Goal: Task Accomplishment & Management: Manage account settings

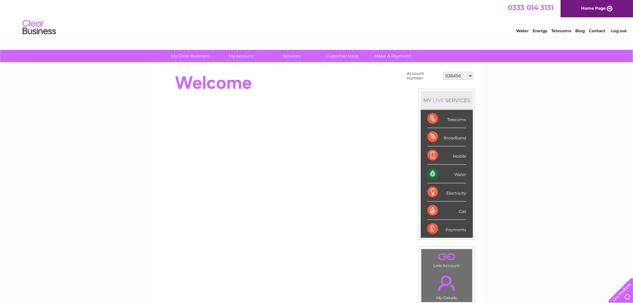
click at [469, 76] on select "938456 1096113 1119531 1145645 30295271 30321479" at bounding box center [458, 76] width 30 height 8
click at [485, 106] on div "My Clear Business Login Details My Details My Preferences Link Account My Accou…" at bounding box center [316, 237] width 633 height 375
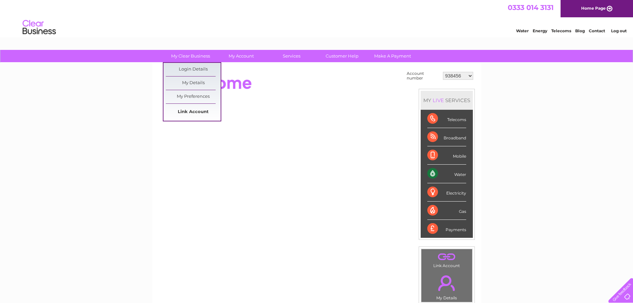
click at [187, 109] on link "Link Account" at bounding box center [193, 111] width 55 height 13
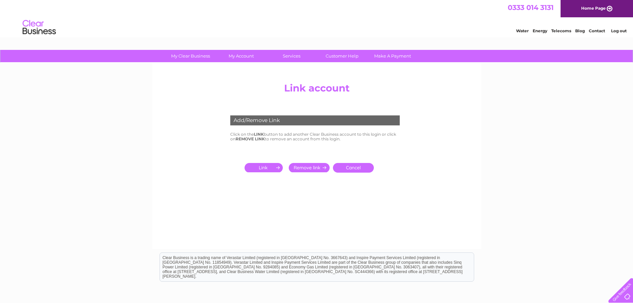
click at [267, 167] on input "submit" at bounding box center [265, 167] width 41 height 9
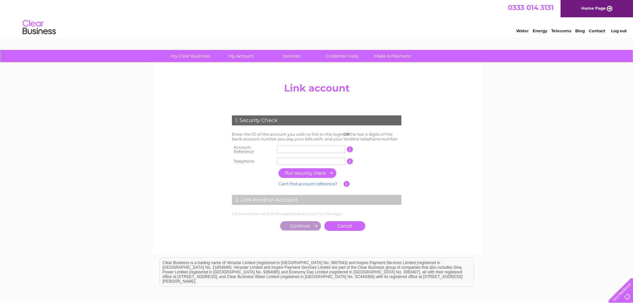
click at [285, 149] on input "text" at bounding box center [311, 149] width 68 height 7
type input "30322260"
click at [297, 158] on input "text" at bounding box center [311, 161] width 68 height 7
type input "07711582098"
click at [304, 170] on input "button" at bounding box center [307, 173] width 58 height 10
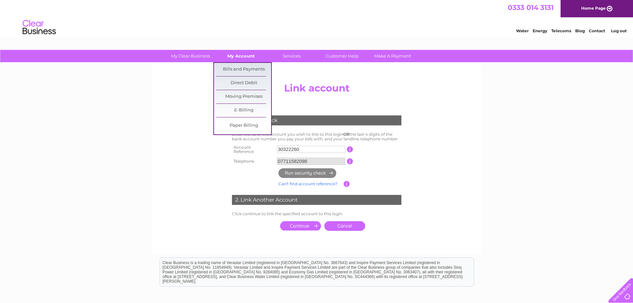
click at [234, 56] on link "My Account" at bounding box center [241, 56] width 55 height 12
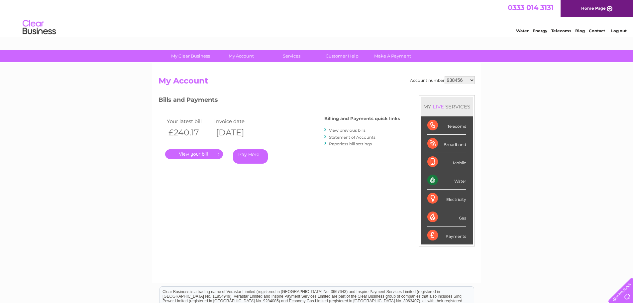
click at [471, 80] on select "938456 1096113 1119531 1145645 30295271 30321479" at bounding box center [460, 80] width 30 height 8
click at [500, 113] on div "My Clear Business Login Details My Details My Preferences Link Account My Accou…" at bounding box center [316, 223] width 633 height 347
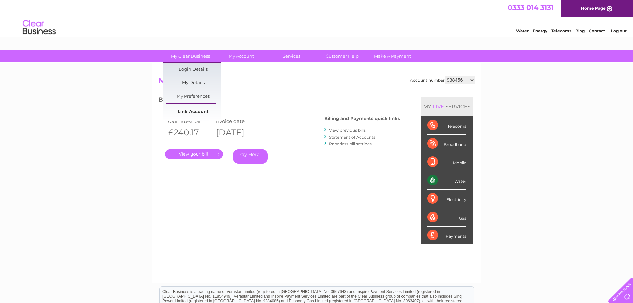
click at [190, 110] on link "Link Account" at bounding box center [193, 111] width 55 height 13
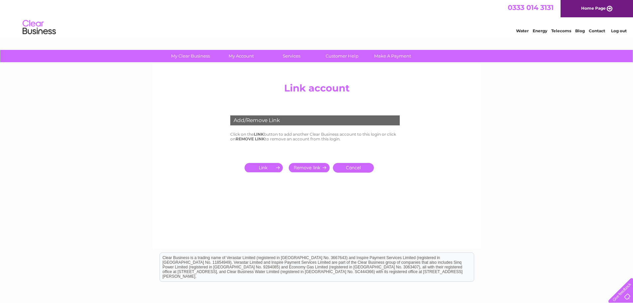
click at [258, 163] on input "submit" at bounding box center [265, 167] width 41 height 9
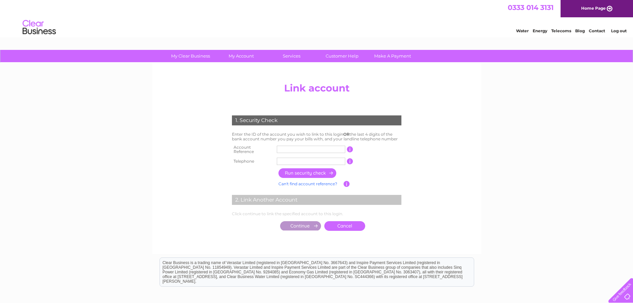
click at [304, 150] on input "text" at bounding box center [311, 149] width 68 height 7
type input "30322260"
click at [317, 159] on input "text" at bounding box center [311, 161] width 68 height 7
type input "07711582098"
click at [310, 170] on input "button" at bounding box center [307, 173] width 58 height 10
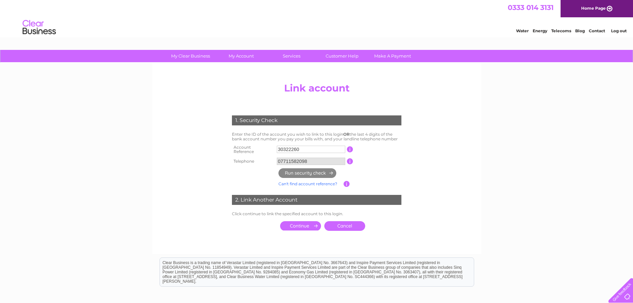
click at [286, 223] on input "submit" at bounding box center [300, 225] width 41 height 9
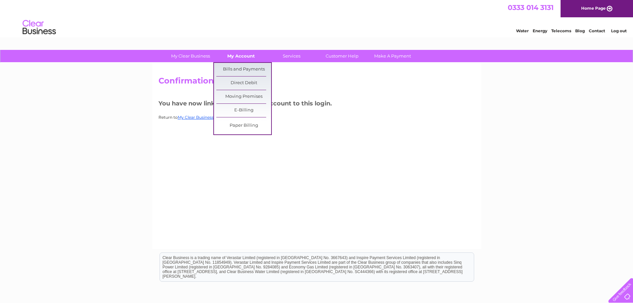
click at [234, 55] on link "My Account" at bounding box center [241, 56] width 55 height 12
click at [241, 66] on link "Bills and Payments" at bounding box center [243, 69] width 55 height 13
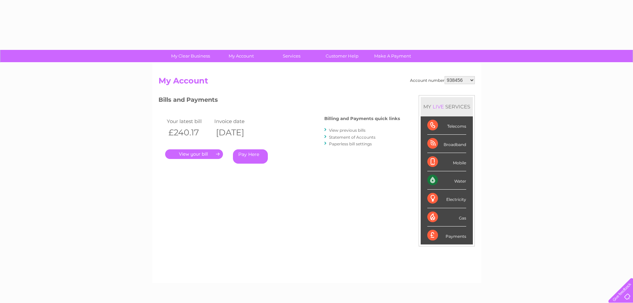
click at [470, 80] on select "938456 1096113 1119531 1145645 30295271 30321479 30322260" at bounding box center [460, 80] width 30 height 8
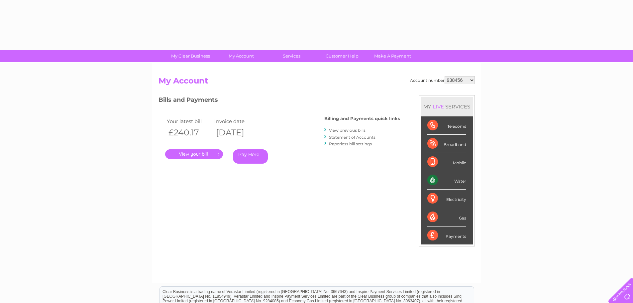
select select "30322260"
click at [445, 76] on select "938456 1096113 1119531 1145645 30295271 30321479 30322260" at bounding box center [460, 80] width 30 height 8
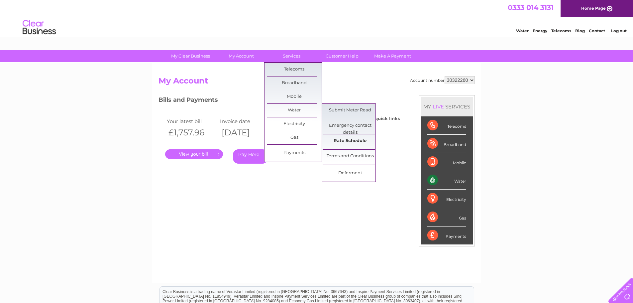
click at [346, 138] on link "Rate Schedule" at bounding box center [350, 140] width 55 height 13
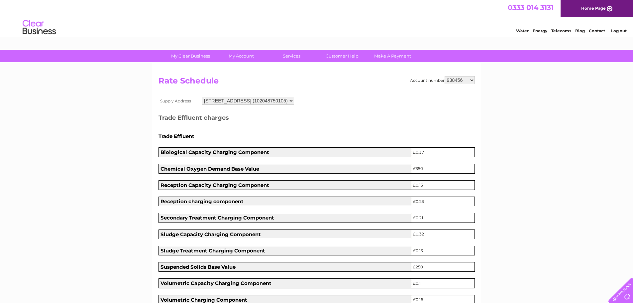
click at [472, 79] on select "938456 1096113 1119531 1145645 30295271 30321479 30322260" at bounding box center [460, 80] width 30 height 8
select select "30322260"
click at [445, 76] on select "938456 1096113 1119531 1145645 30295271 30321479 30322260" at bounding box center [460, 80] width 30 height 8
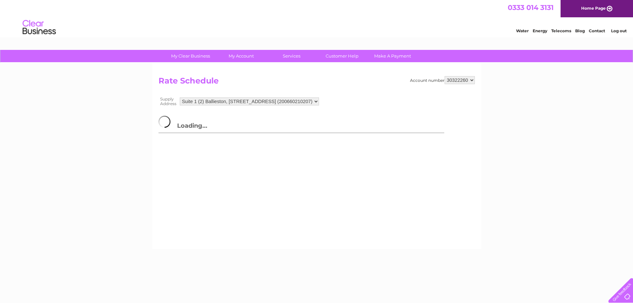
click at [319, 101] on select "Suite 1 (2) Ballieston, 21 Glasgow Road, Ballieston, G69 6JT (200660210207)" at bounding box center [249, 101] width 139 height 8
click at [320, 100] on select "Suite 1 (2) Ballieston, 21 Glasgow Road, Ballieston, G69 6JT (200660210207)" at bounding box center [250, 101] width 140 height 9
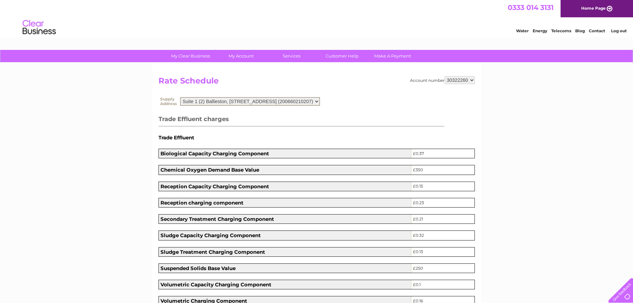
click at [243, 101] on select "Suite 1 (2) Ballieston, 21 Glasgow Road, Ballieston, G69 6JT (200660210207)" at bounding box center [250, 101] width 140 height 9
click at [180, 97] on select "Suite 1 (2) Ballieston, 21 Glasgow Road, Ballieston, G69 6JT (200660210207)" at bounding box center [250, 101] width 140 height 9
drag, startPoint x: 182, startPoint y: 101, endPoint x: 200, endPoint y: 102, distance: 17.6
click at [200, 102] on select "Suite 1 (2) Ballieston, 21 Glasgow Road, Ballieston, G69 6JT (200660210207)" at bounding box center [250, 101] width 140 height 9
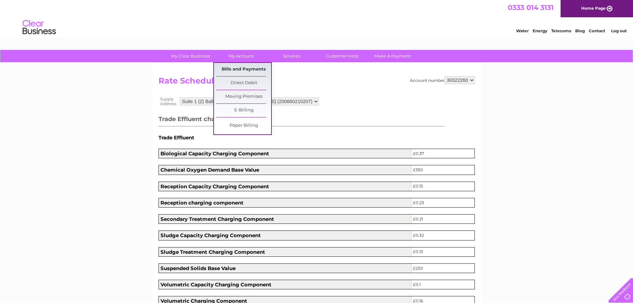
click at [243, 72] on link "Bills and Payments" at bounding box center [243, 69] width 55 height 13
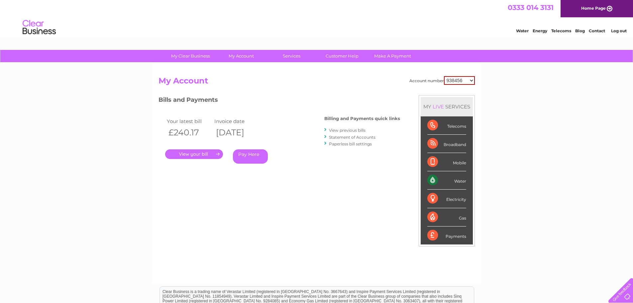
click at [474, 81] on select "938456 1096113 1119531 1145645 30295271 30321479 30322260" at bounding box center [459, 80] width 31 height 9
select select "30322260"
click at [444, 76] on select "938456 1096113 1119531 1145645 30295271 30321479 30322260" at bounding box center [459, 80] width 31 height 9
click at [335, 130] on link "View previous bills" at bounding box center [347, 130] width 37 height 5
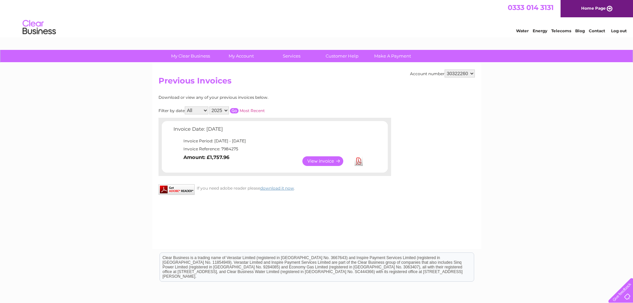
click at [471, 73] on select "938456 1096113 1119531 1145645 30295271 30321479 30322260" at bounding box center [460, 73] width 30 height 8
click at [512, 104] on div "My Clear Business Login Details My Details My Preferences Link Account My Accou…" at bounding box center [316, 206] width 633 height 313
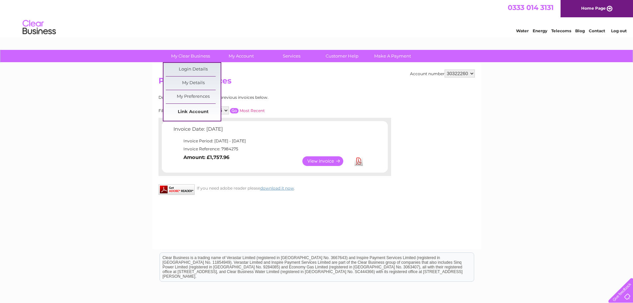
click at [191, 114] on link "Link Account" at bounding box center [193, 111] width 55 height 13
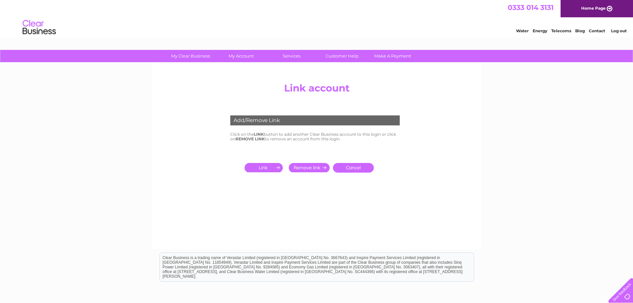
click at [617, 29] on link "Log out" at bounding box center [619, 30] width 16 height 5
